Goal: Obtain resource: Download file/media

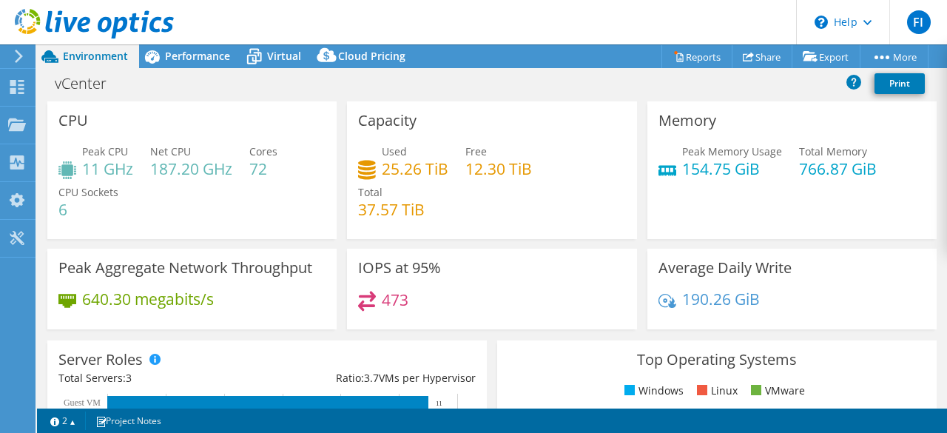
select select "USD"
click at [203, 59] on span "Performance" at bounding box center [197, 56] width 65 height 14
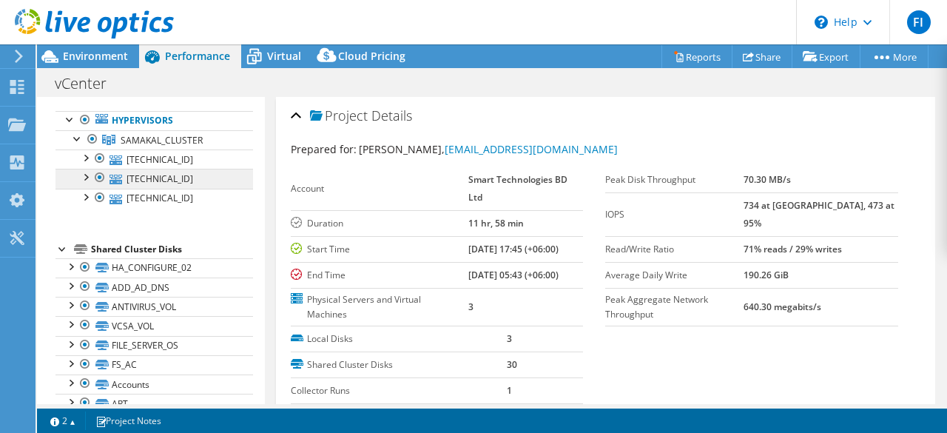
scroll to position [0, 0]
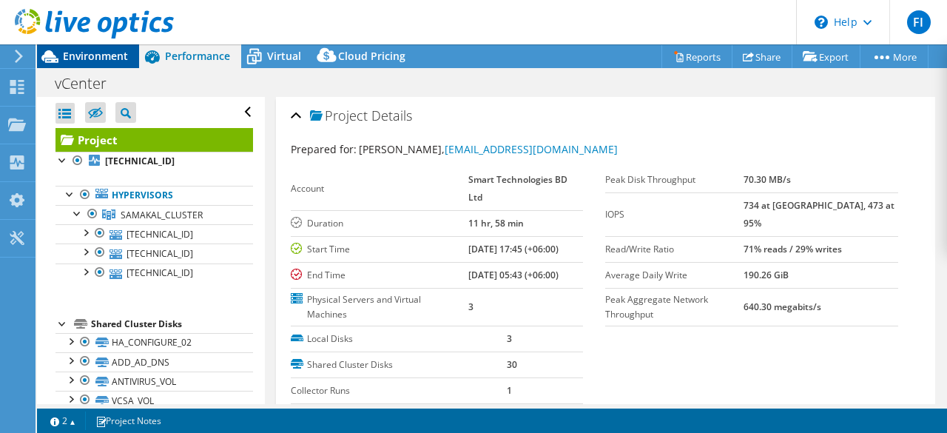
click at [87, 50] on span "Environment" at bounding box center [95, 56] width 65 height 14
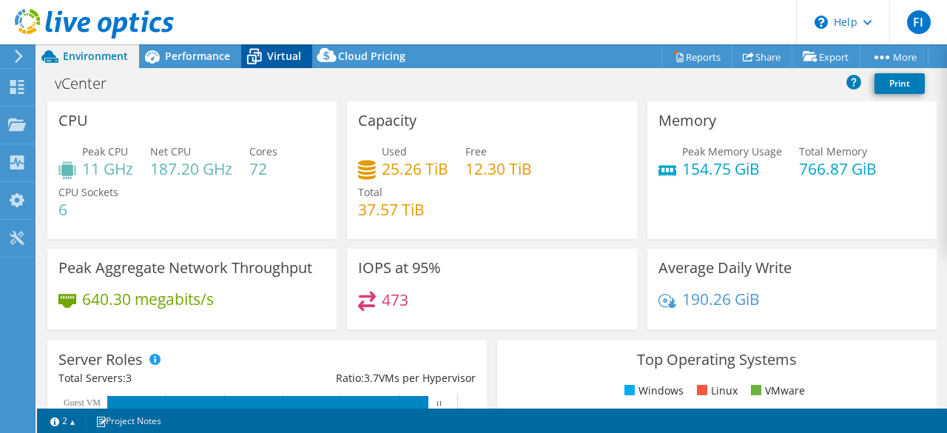
click at [283, 61] on span "Virtual" at bounding box center [284, 56] width 34 height 14
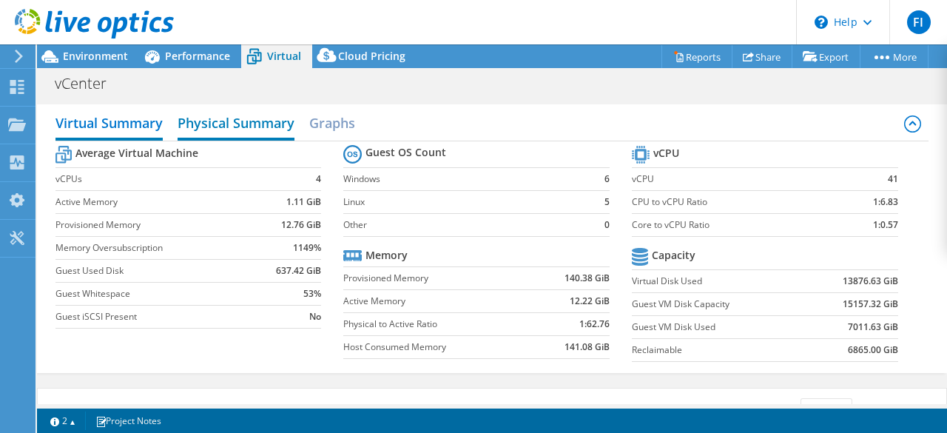
click at [246, 125] on h2 "Physical Summary" at bounding box center [236, 124] width 117 height 33
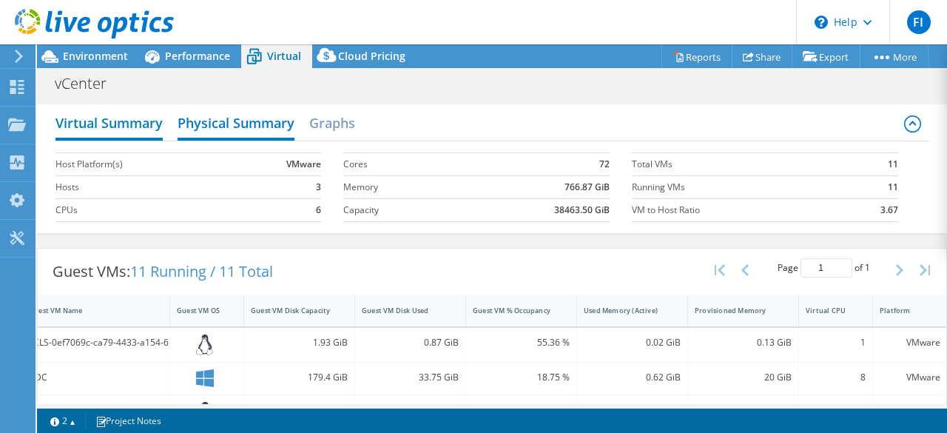
click at [118, 119] on h2 "Virtual Summary" at bounding box center [109, 124] width 107 height 33
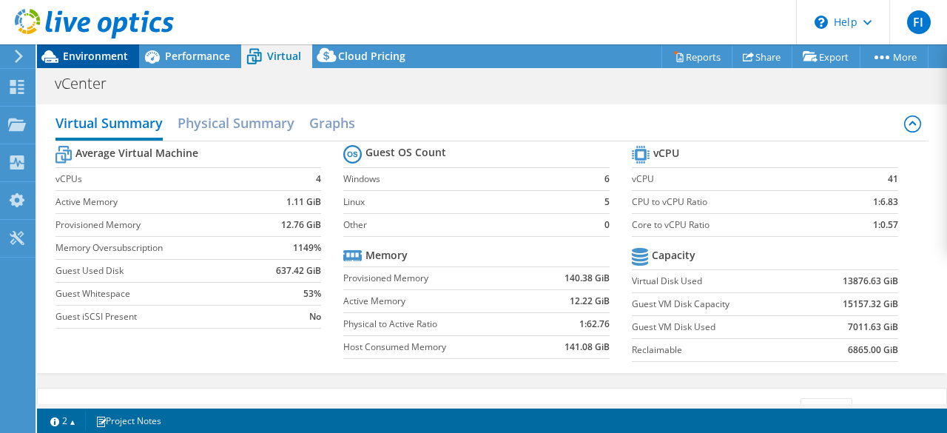
click at [95, 56] on span "Environment" at bounding box center [95, 56] width 65 height 14
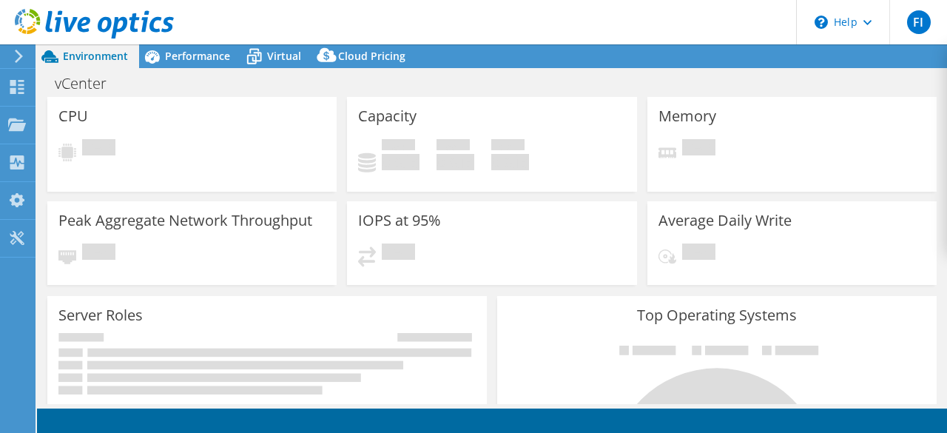
select select "USD"
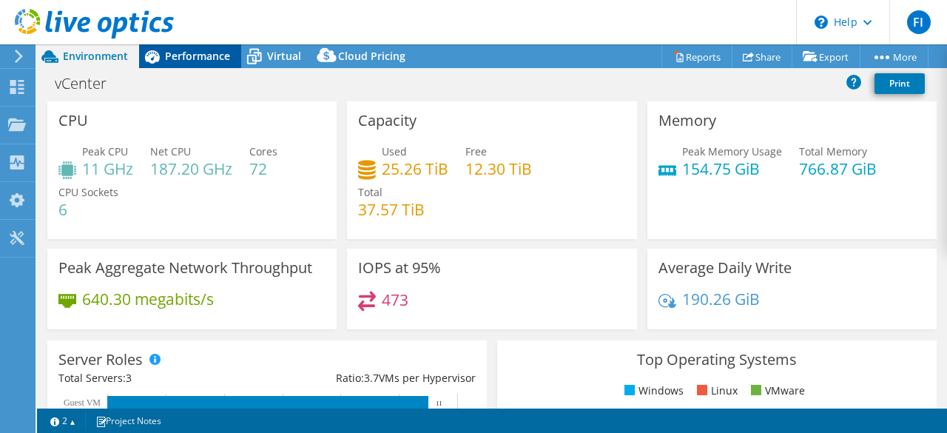
click at [197, 58] on span "Performance" at bounding box center [197, 56] width 65 height 14
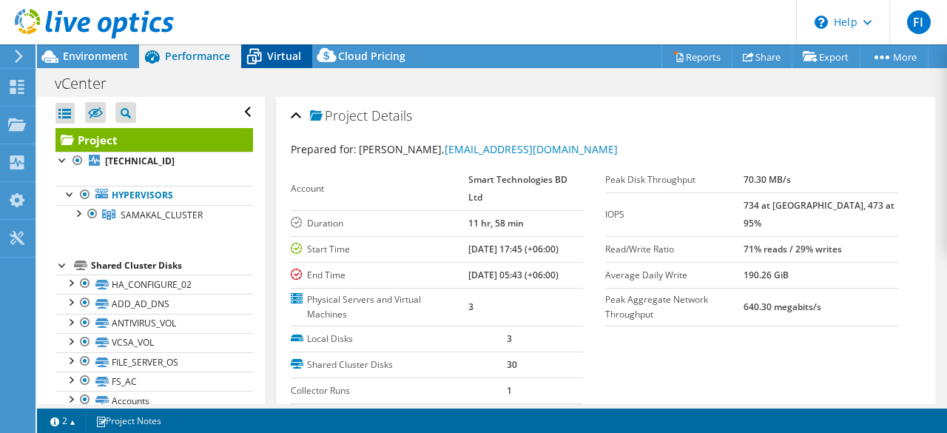
click at [275, 49] on span "Virtual" at bounding box center [284, 56] width 34 height 14
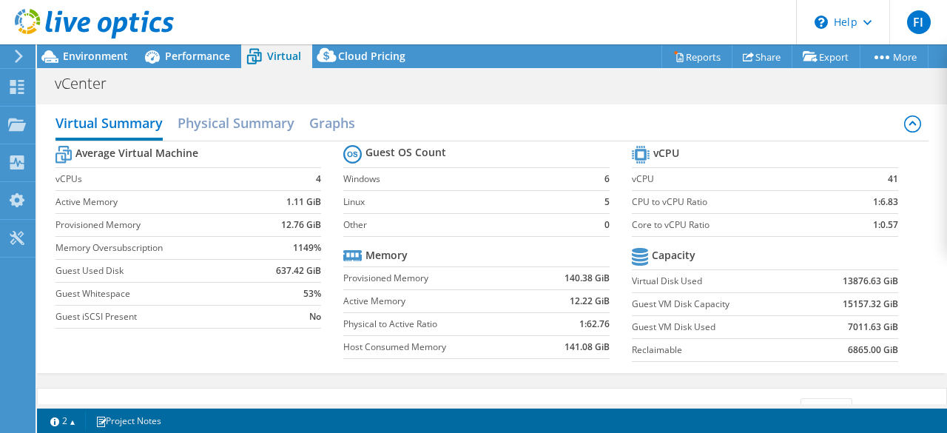
click at [98, 47] on div at bounding box center [87, 25] width 174 height 50
click at [93, 54] on span "Environment" at bounding box center [95, 56] width 65 height 14
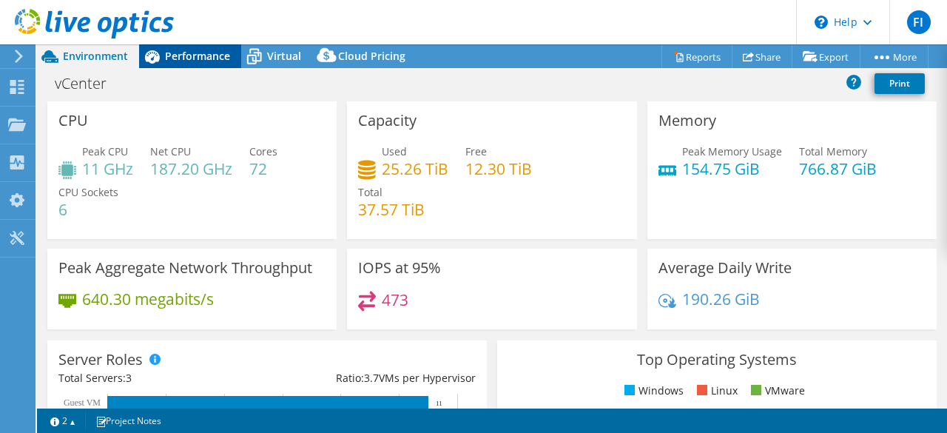
click at [203, 60] on span "Performance" at bounding box center [197, 56] width 65 height 14
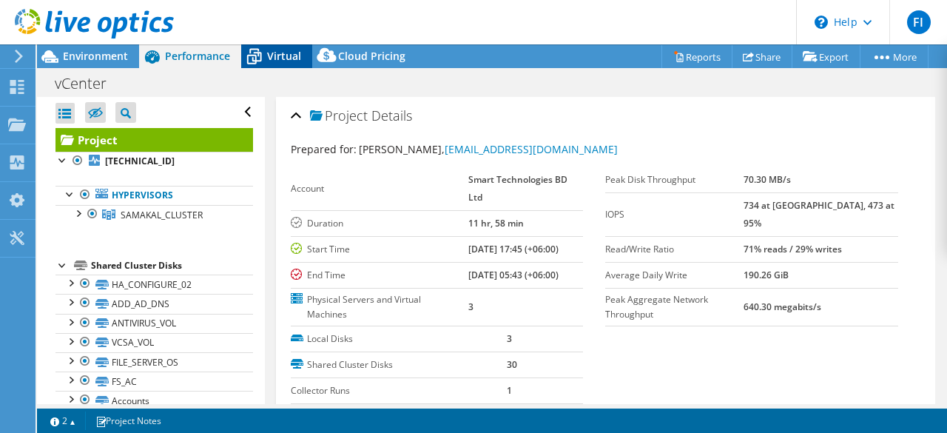
click at [281, 51] on span "Virtual" at bounding box center [284, 56] width 34 height 14
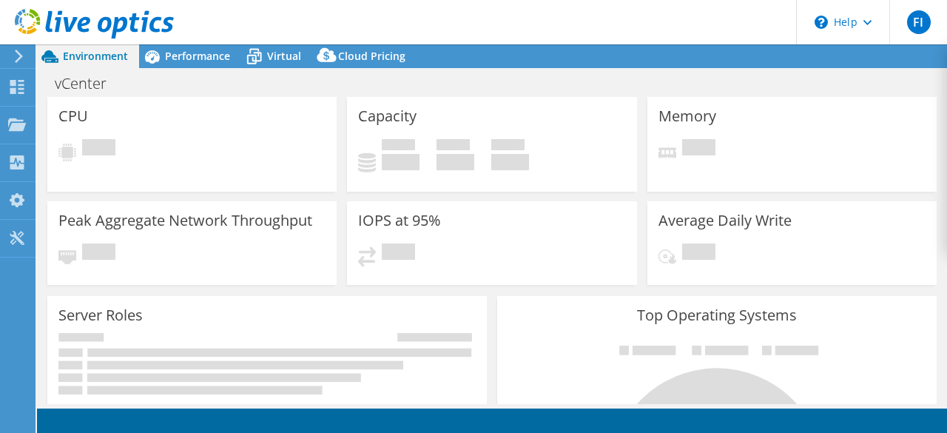
select select "USD"
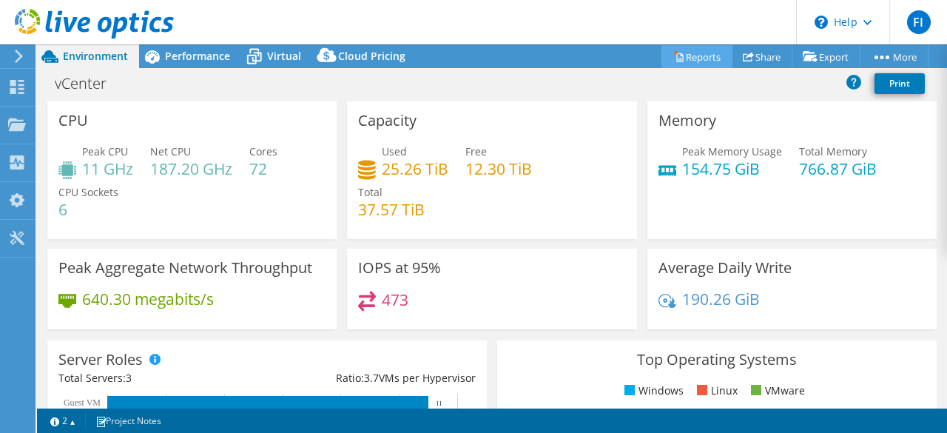
click at [692, 63] on link "Reports" at bounding box center [697, 56] width 71 height 23
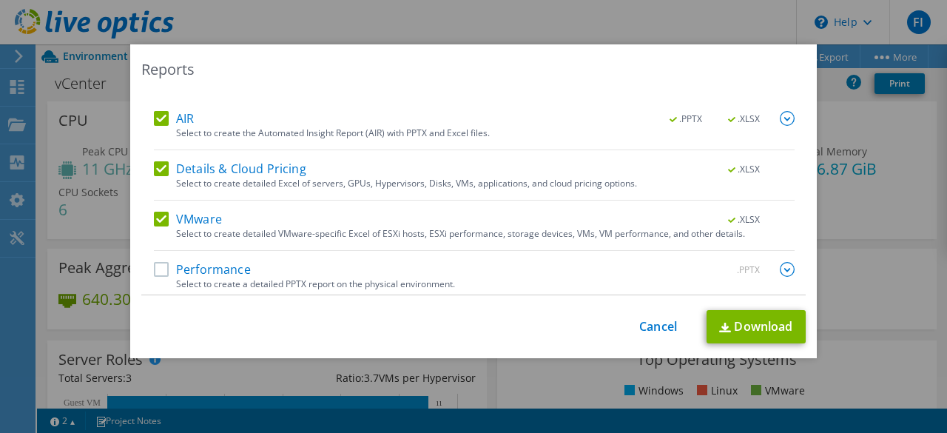
scroll to position [70, 0]
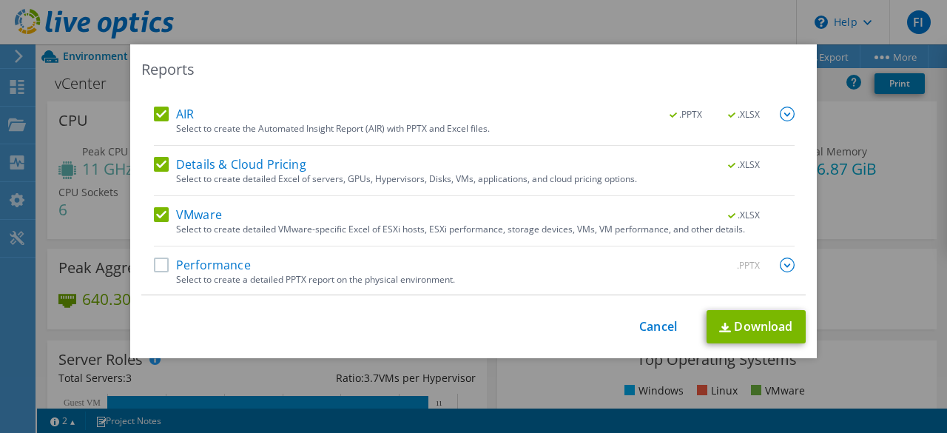
click at [155, 266] on label "Performance" at bounding box center [202, 265] width 97 height 15
click at [0, 0] on input "Performance" at bounding box center [0, 0] width 0 height 0
click at [780, 261] on img at bounding box center [787, 265] width 15 height 15
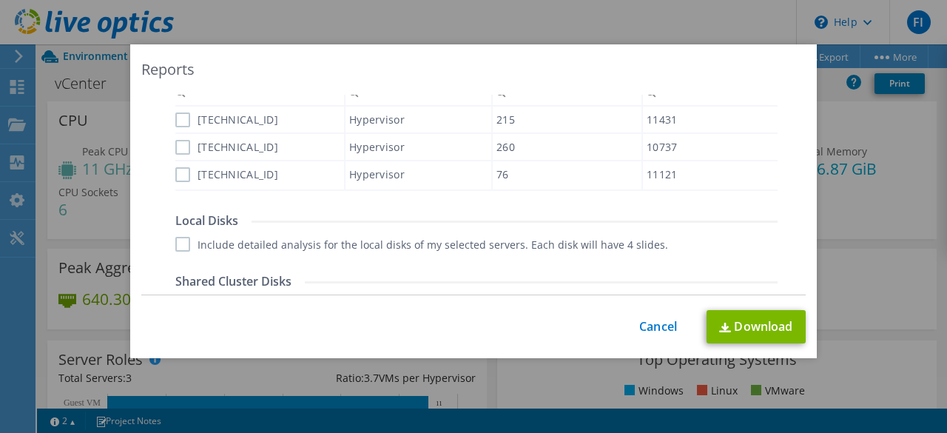
scroll to position [514, 0]
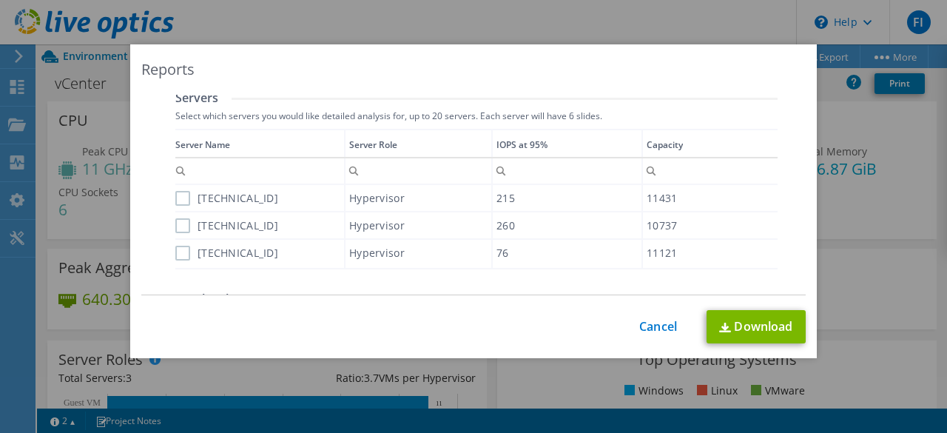
click at [180, 199] on label "[TECHNICAL_ID]" at bounding box center [226, 198] width 103 height 15
click at [0, 0] on input "[TECHNICAL_ID]" at bounding box center [0, 0] width 0 height 0
click at [176, 221] on label "[TECHNICAL_ID]" at bounding box center [226, 225] width 103 height 15
click at [0, 0] on input "[TECHNICAL_ID]" at bounding box center [0, 0] width 0 height 0
click at [175, 252] on label "[TECHNICAL_ID]" at bounding box center [226, 253] width 103 height 15
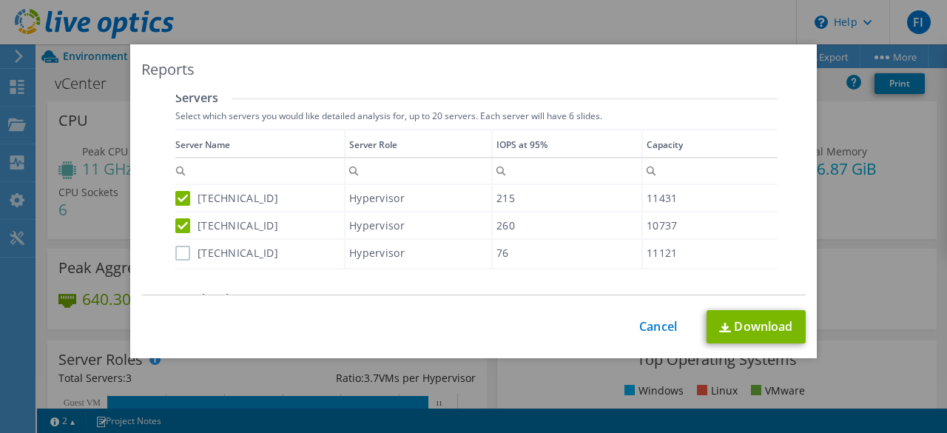
click at [0, 0] on input "[TECHNICAL_ID]" at bounding box center [0, 0] width 0 height 0
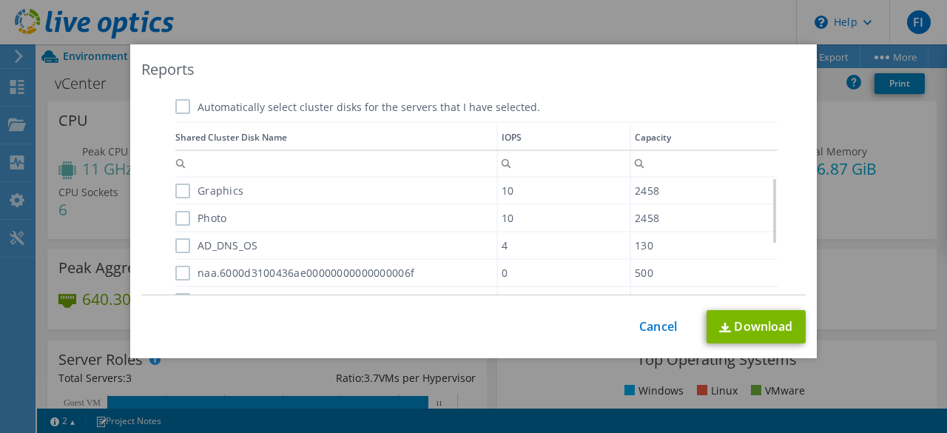
scroll to position [736, 0]
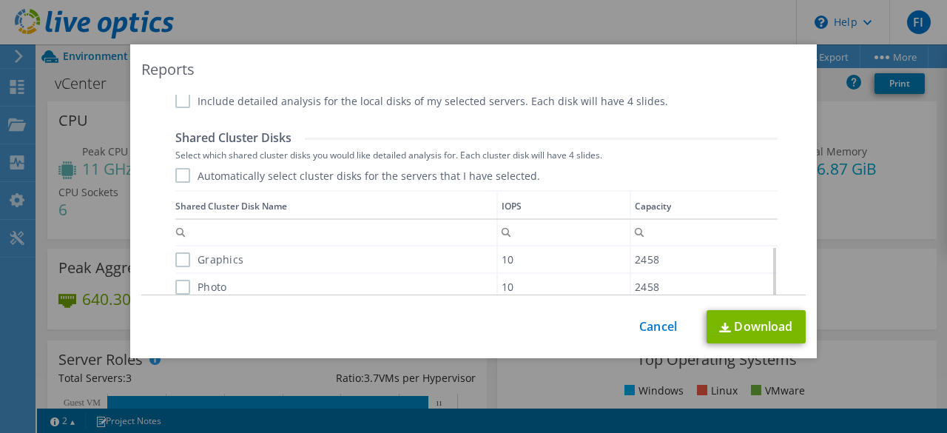
click at [178, 174] on label "Automatically select cluster disks for the servers that I have selected." at bounding box center [357, 175] width 365 height 15
click at [0, 0] on input "Automatically select cluster disks for the servers that I have selected." at bounding box center [0, 0] width 0 height 0
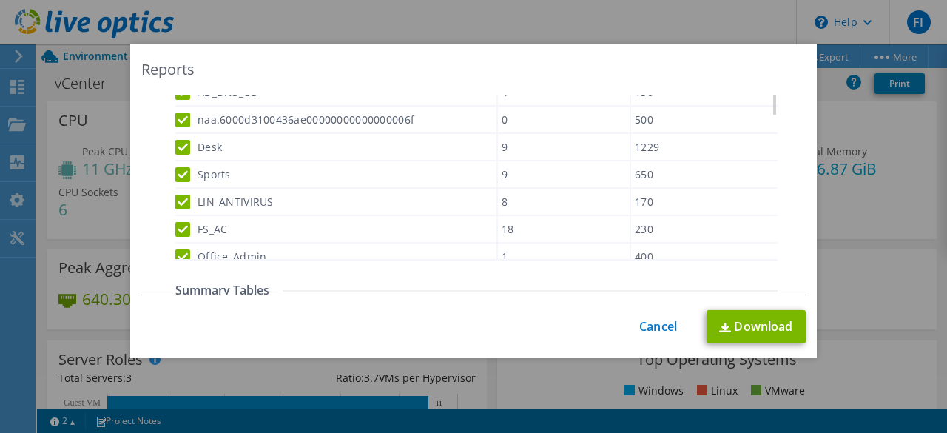
scroll to position [1061, 0]
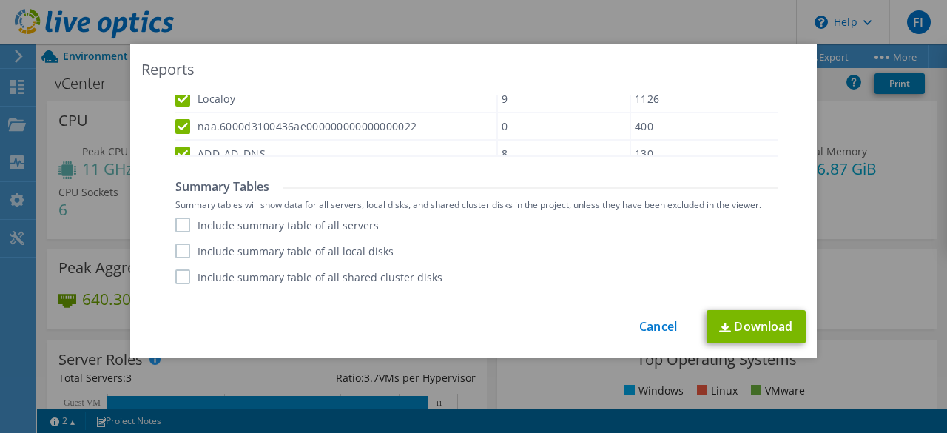
click at [180, 225] on label "Include summary table of all servers" at bounding box center [277, 225] width 204 height 15
click at [0, 0] on input "Include summary table of all servers" at bounding box center [0, 0] width 0 height 0
click at [178, 252] on label "Include summary table of all local disks" at bounding box center [284, 251] width 218 height 15
click at [0, 0] on input "Include summary table of all local disks" at bounding box center [0, 0] width 0 height 0
click at [175, 270] on label "Include summary table of all shared cluster disks" at bounding box center [308, 276] width 267 height 15
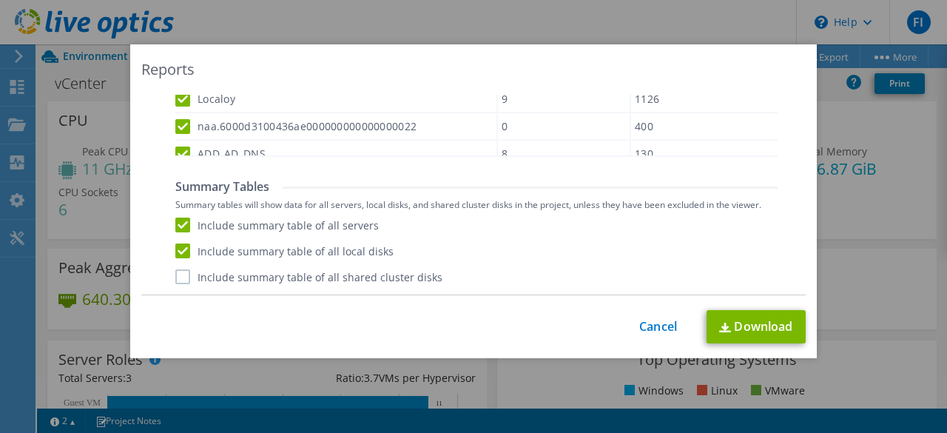
click at [0, 0] on input "Include summary table of all shared cluster disks" at bounding box center [0, 0] width 0 height 0
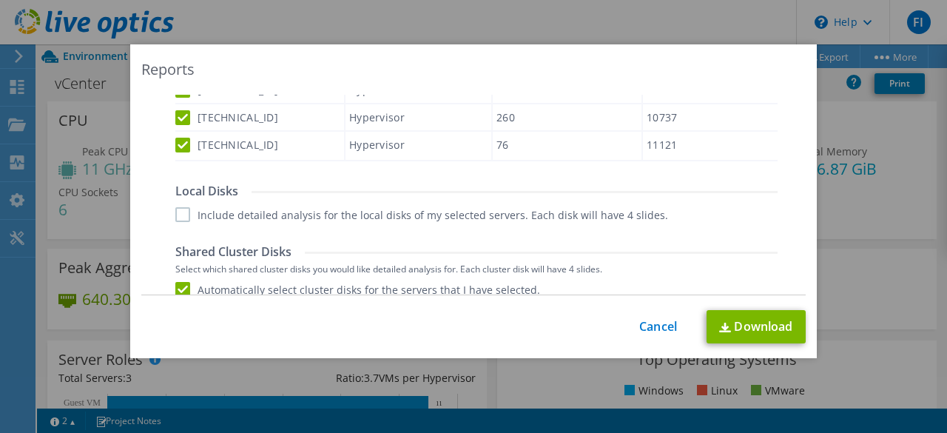
scroll to position [617, 0]
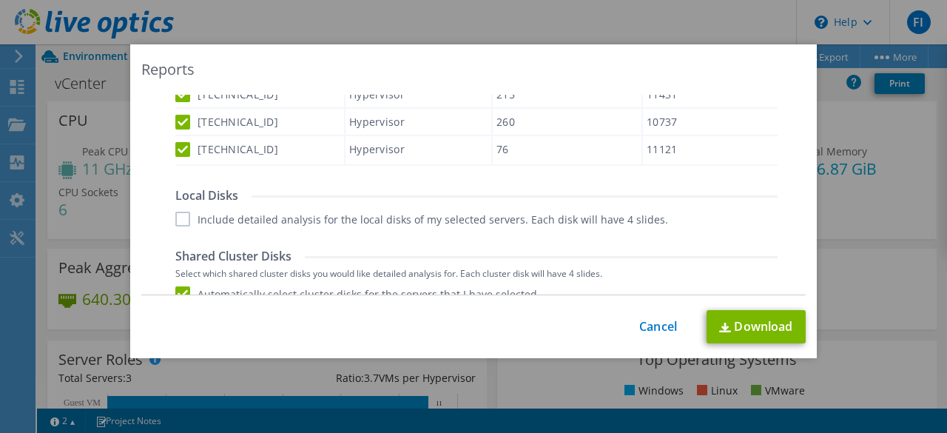
click at [187, 217] on label "Include detailed analysis for the local disks of my selected servers. Each disk…" at bounding box center [421, 219] width 493 height 15
click at [0, 0] on input "Include detailed analysis for the local disks of my selected servers. Each disk…" at bounding box center [0, 0] width 0 height 0
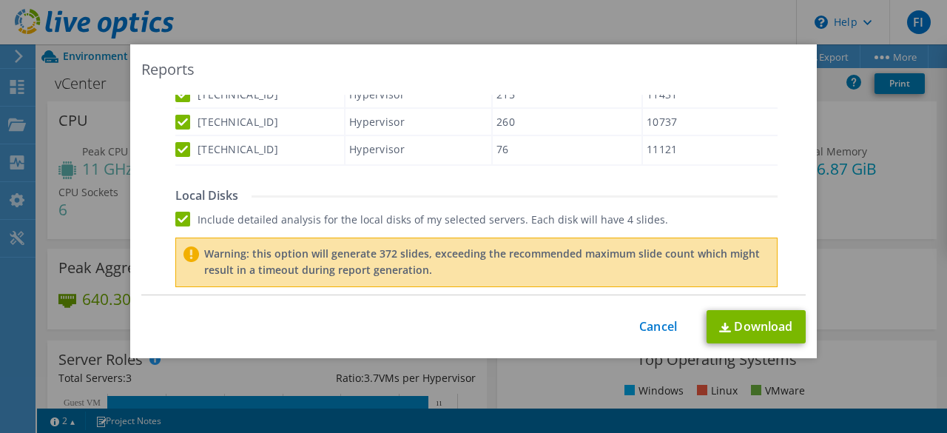
click at [176, 214] on label "Include detailed analysis for the local disks of my selected servers. Each disk…" at bounding box center [421, 219] width 493 height 15
click at [0, 0] on input "Include detailed analysis for the local disks of my selected servers. Each disk…" at bounding box center [0, 0] width 0 height 0
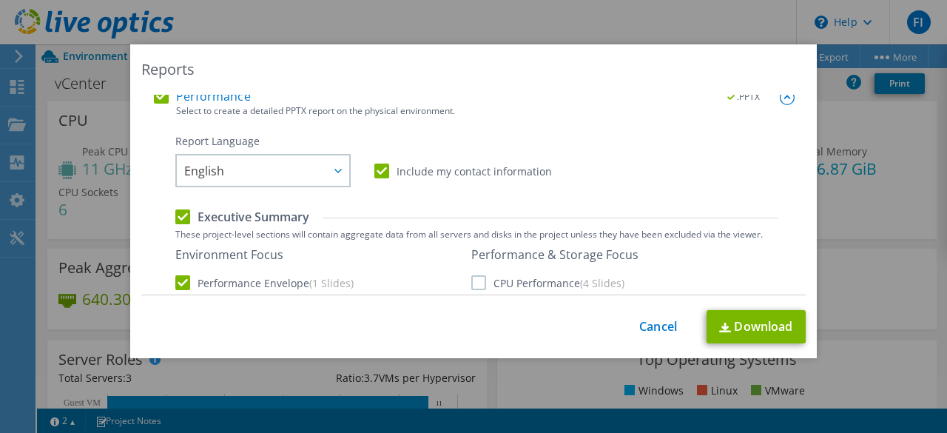
scroll to position [321, 0]
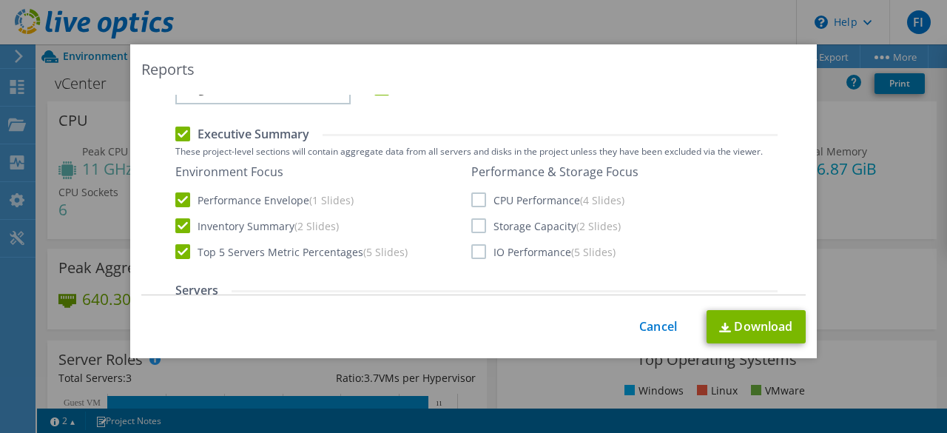
click at [475, 198] on label "CPU Performance (4 Slides)" at bounding box center [547, 199] width 153 height 15
click at [0, 0] on input "CPU Performance (4 Slides)" at bounding box center [0, 0] width 0 height 0
click at [472, 226] on label "Storage Capacity (2 Slides)" at bounding box center [546, 225] width 150 height 15
click at [0, 0] on input "Storage Capacity (2 Slides)" at bounding box center [0, 0] width 0 height 0
click at [471, 246] on label "IO Performance (5 Slides)" at bounding box center [543, 251] width 144 height 15
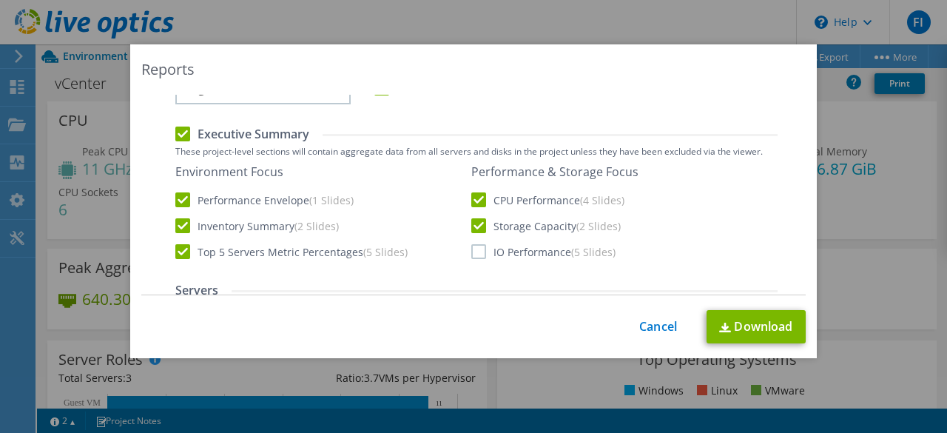
click at [0, 0] on input "IO Performance (5 Slides)" at bounding box center [0, 0] width 0 height 0
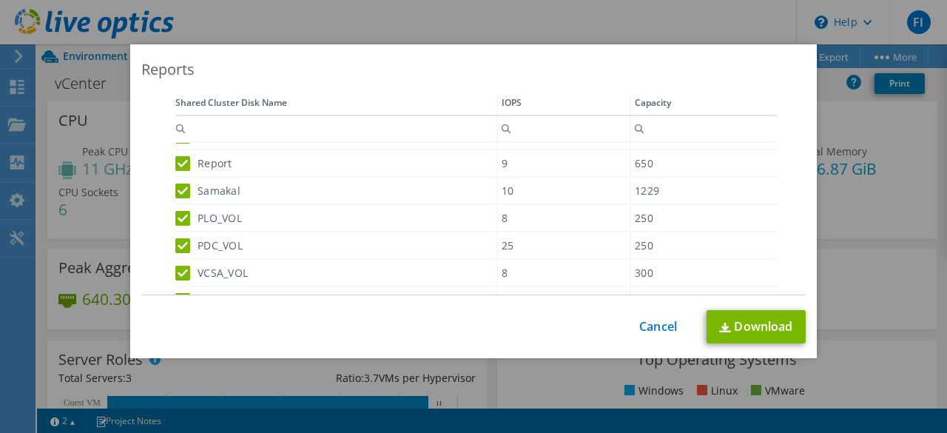
scroll to position [1061, 0]
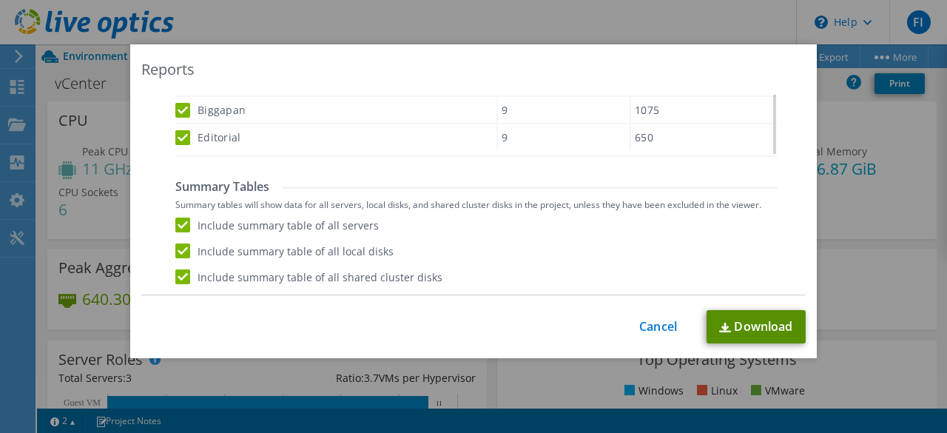
click at [748, 322] on link "Download" at bounding box center [756, 326] width 99 height 33
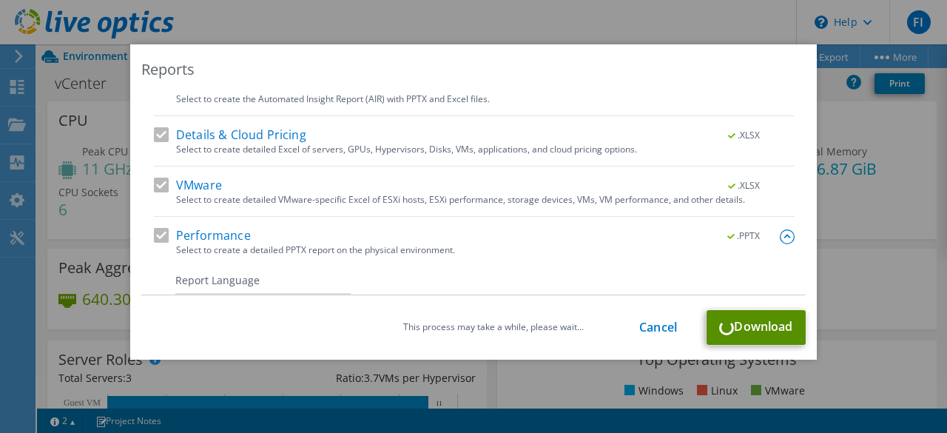
scroll to position [0, 0]
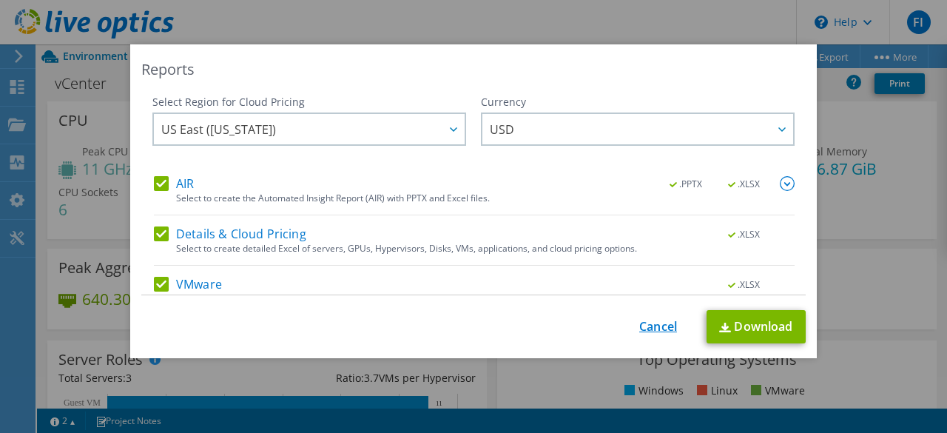
click at [654, 332] on link "Cancel" at bounding box center [658, 327] width 38 height 14
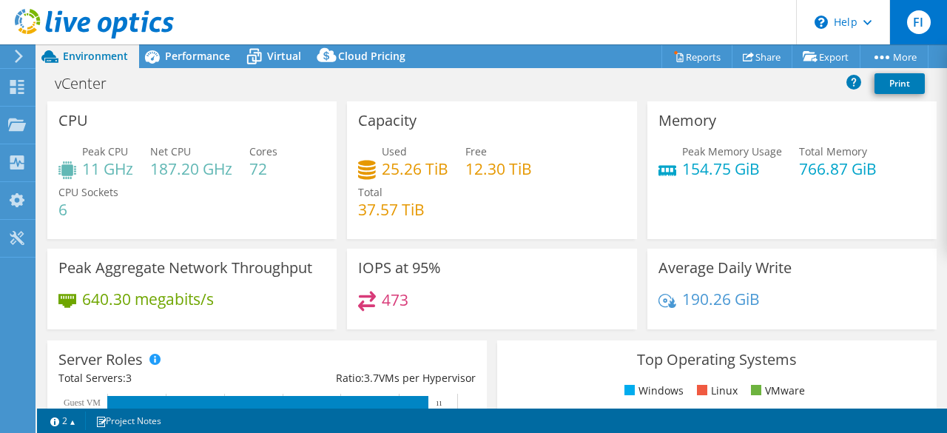
click at [916, 19] on span "FI" at bounding box center [919, 22] width 24 height 24
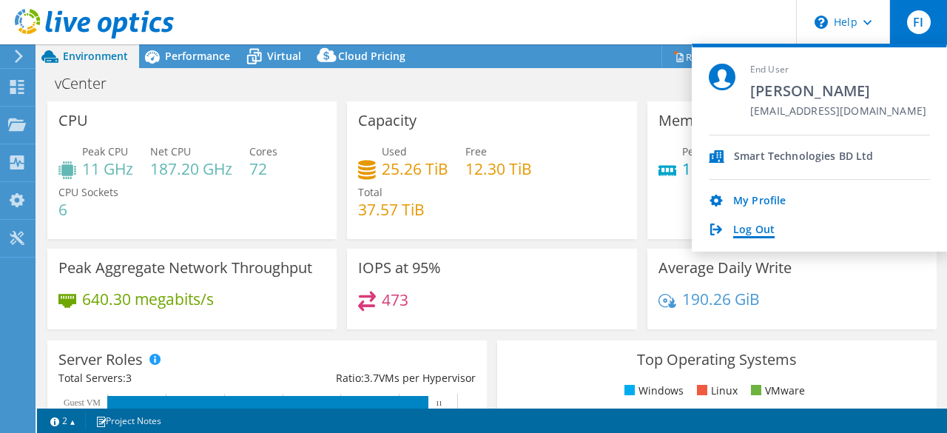
click at [739, 224] on link "Log Out" at bounding box center [753, 231] width 41 height 14
